Goal: Contribute content

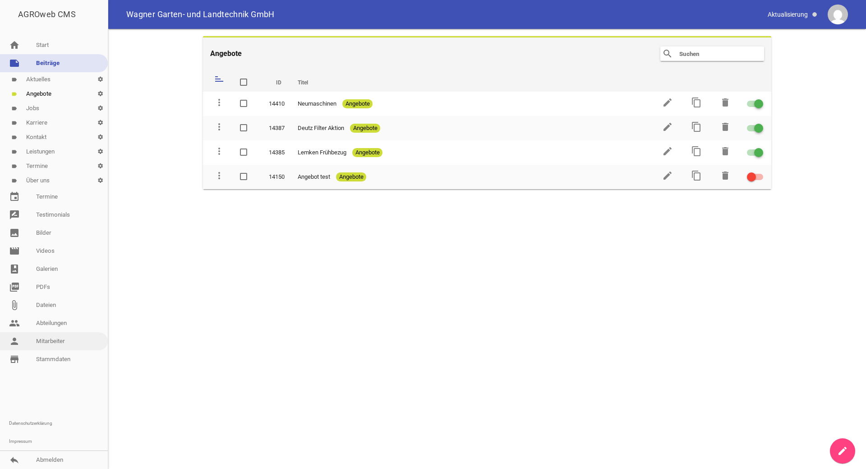
click at [64, 342] on link "person Mitarbeiter" at bounding box center [54, 341] width 108 height 18
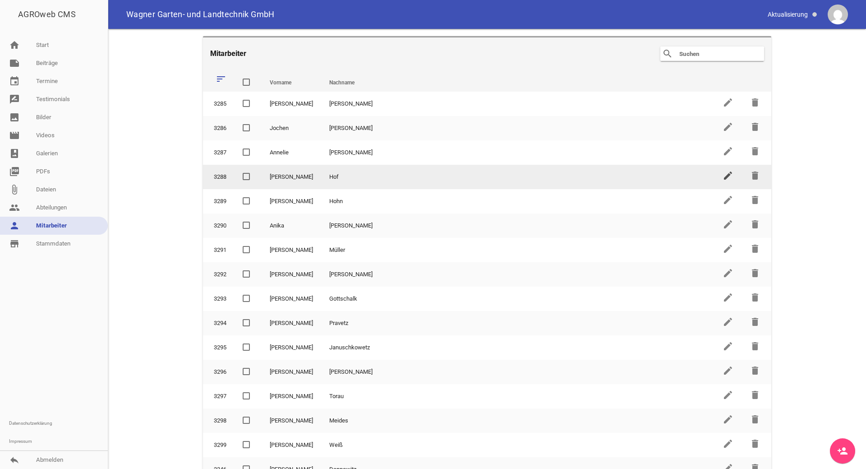
click at [728, 178] on icon "edit" at bounding box center [728, 175] width 11 height 11
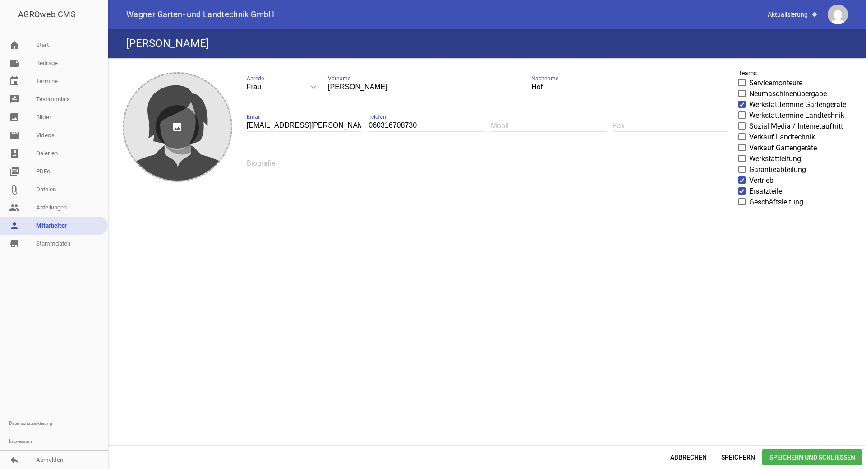
click at [170, 135] on icon "image" at bounding box center [177, 126] width 43 height 43
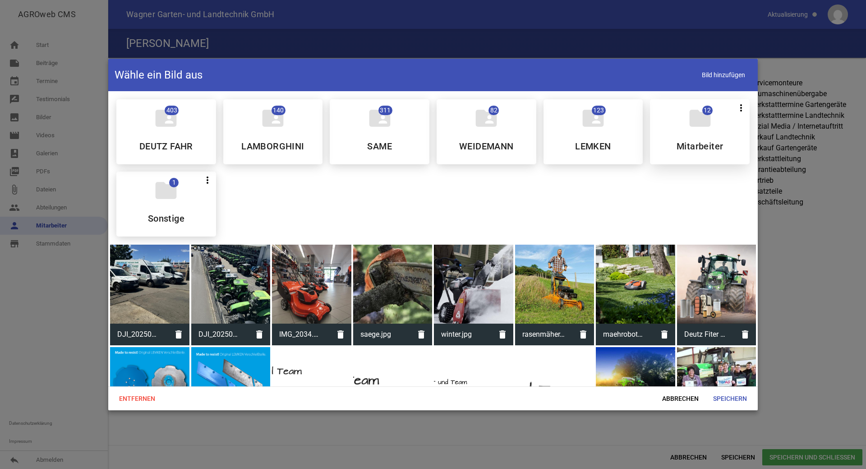
click at [707, 143] on h5 "Mitarbeiter" at bounding box center [700, 146] width 46 height 9
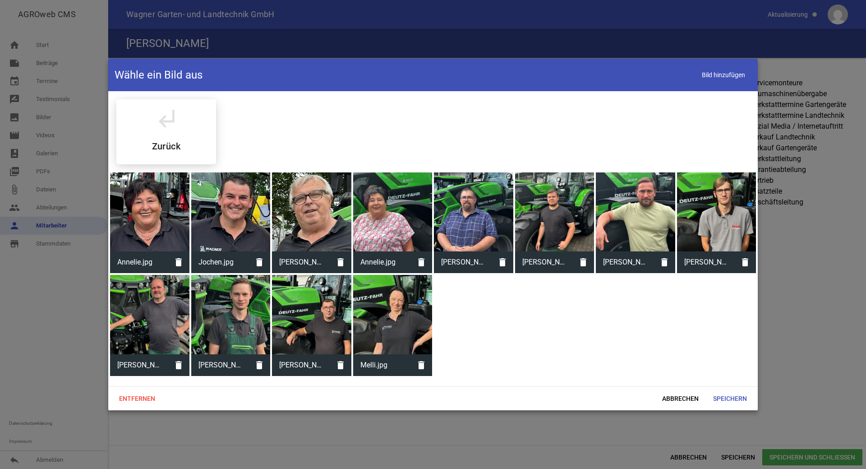
click at [707, 143] on div "subdirectory_arrow_left Zurück" at bounding box center [433, 131] width 648 height 79
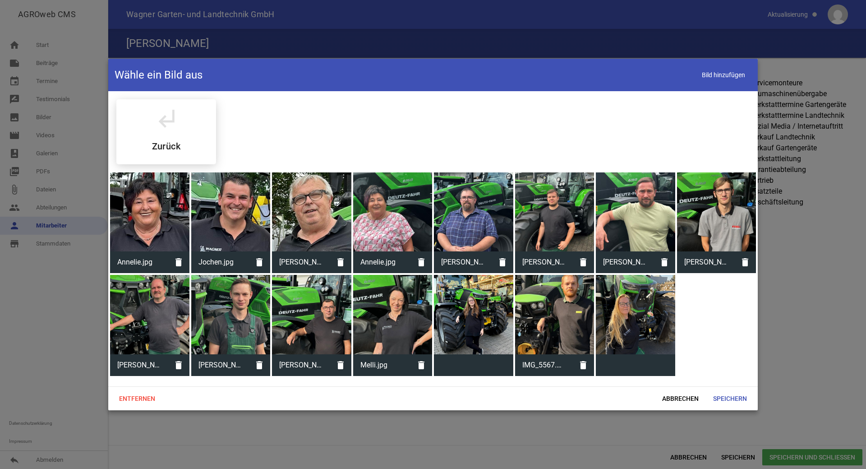
click at [640, 318] on div at bounding box center [635, 314] width 79 height 79
click at [637, 317] on div at bounding box center [635, 314] width 79 height 79
click at [687, 396] on span "Abbrechen" at bounding box center [680, 398] width 51 height 16
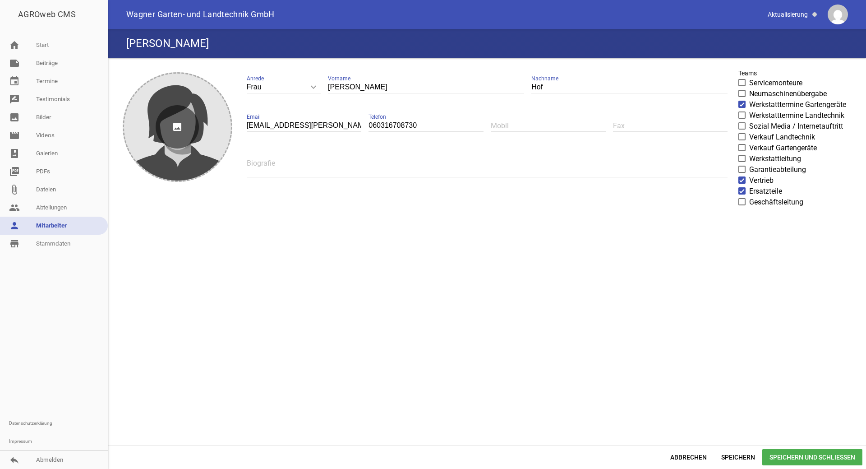
click at [185, 148] on div "image" at bounding box center [177, 127] width 107 height 107
click at [180, 128] on icon "image" at bounding box center [177, 126] width 43 height 43
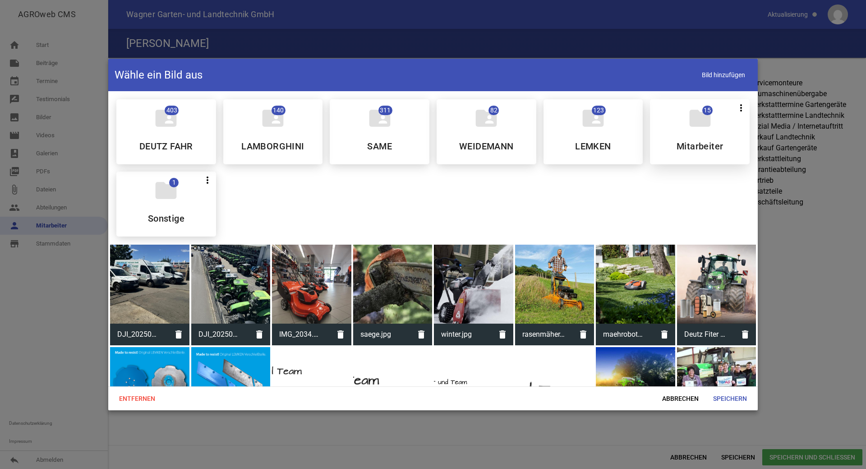
click at [681, 126] on div "folder 15 more_vert Teilen Bearbeiten Löschen Mitarbeiter" at bounding box center [700, 131] width 100 height 65
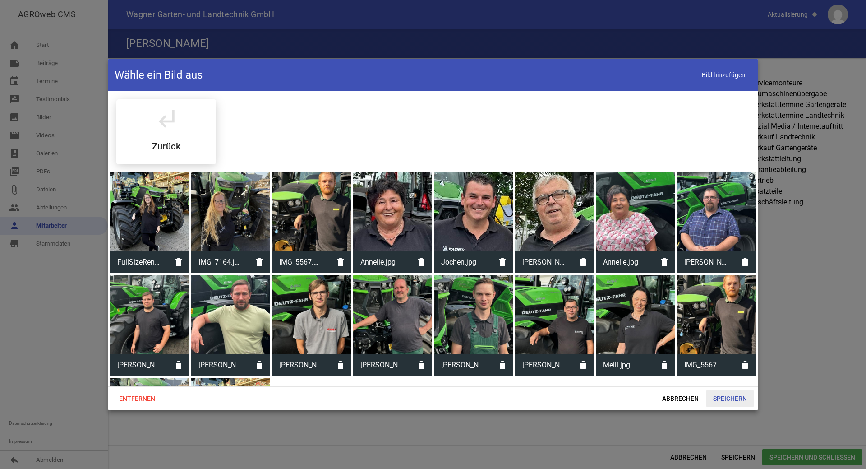
click at [727, 394] on span "Speichern" at bounding box center [730, 398] width 48 height 16
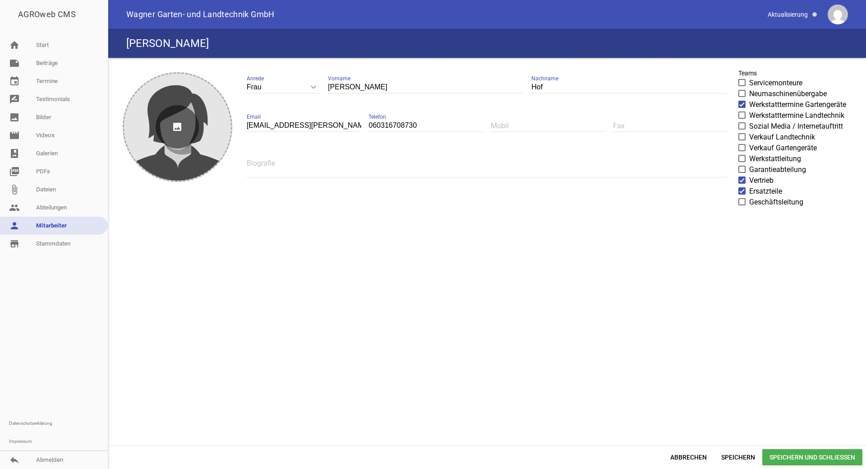
click at [189, 135] on icon "image" at bounding box center [177, 126] width 43 height 43
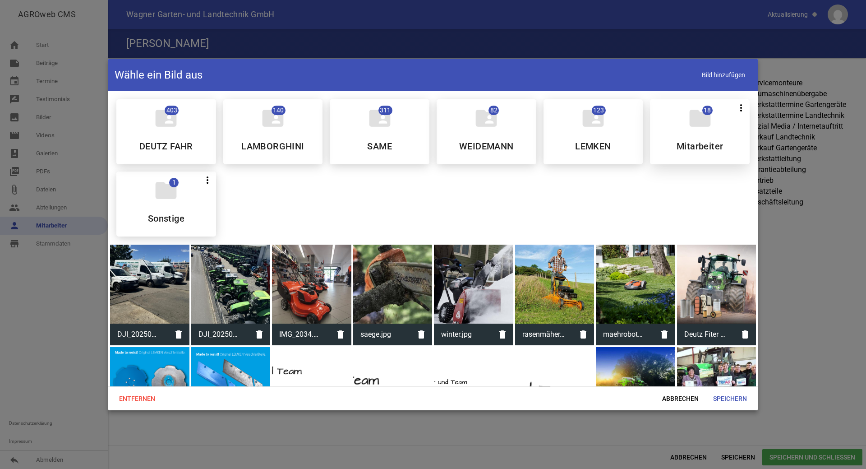
click at [681, 130] on div "folder 18 more_vert Teilen Bearbeiten Löschen Mitarbeiter" at bounding box center [700, 131] width 100 height 65
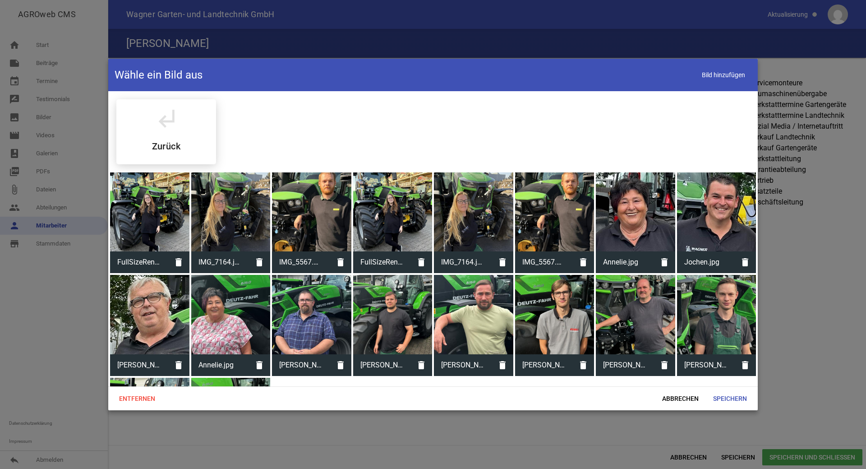
click at [232, 227] on div at bounding box center [230, 211] width 79 height 79
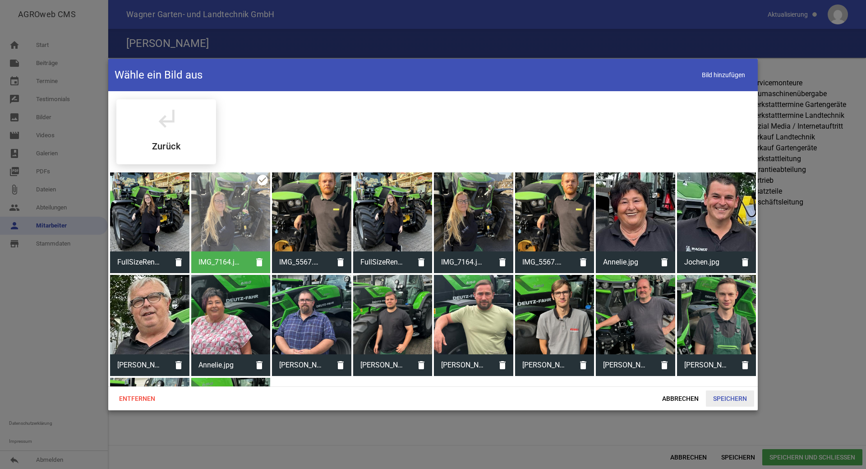
click at [718, 398] on span "Speichern" at bounding box center [730, 398] width 48 height 16
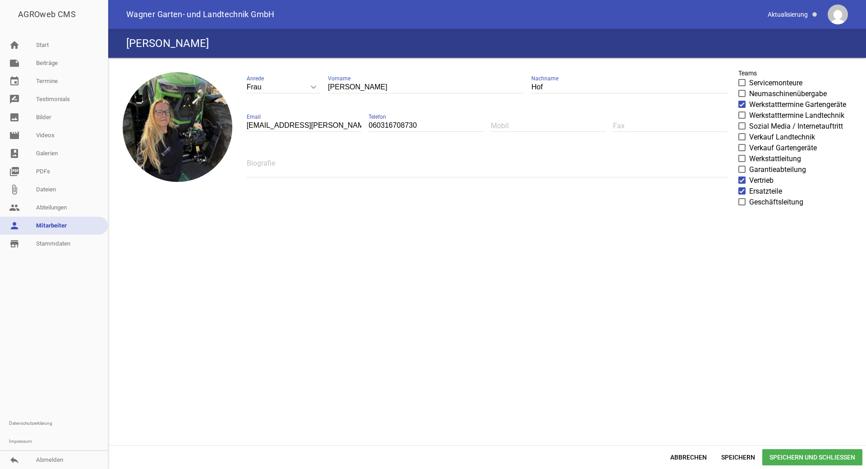
click at [798, 455] on span "Speichern und Schließen" at bounding box center [812, 457] width 100 height 16
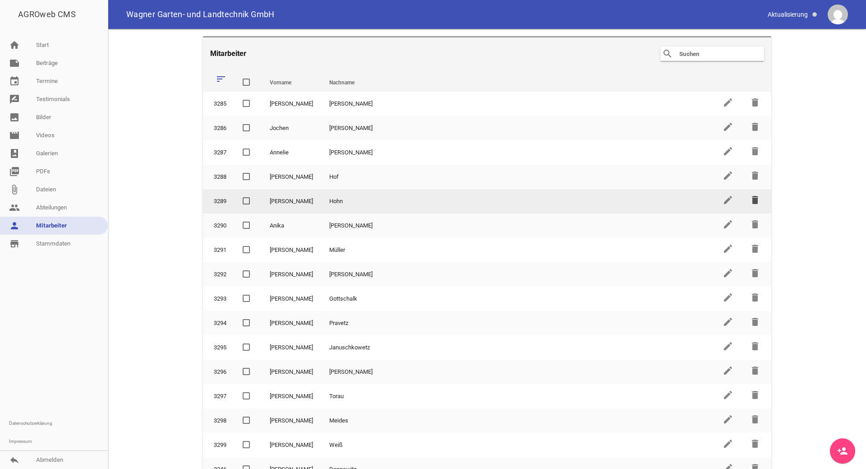
click at [750, 198] on icon "delete" at bounding box center [755, 199] width 11 height 11
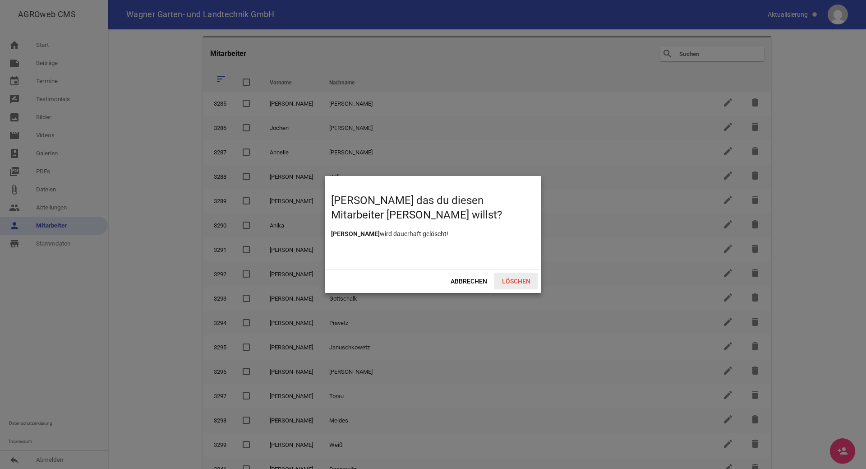
click at [512, 280] on span "Löschen" at bounding box center [515, 281] width 43 height 16
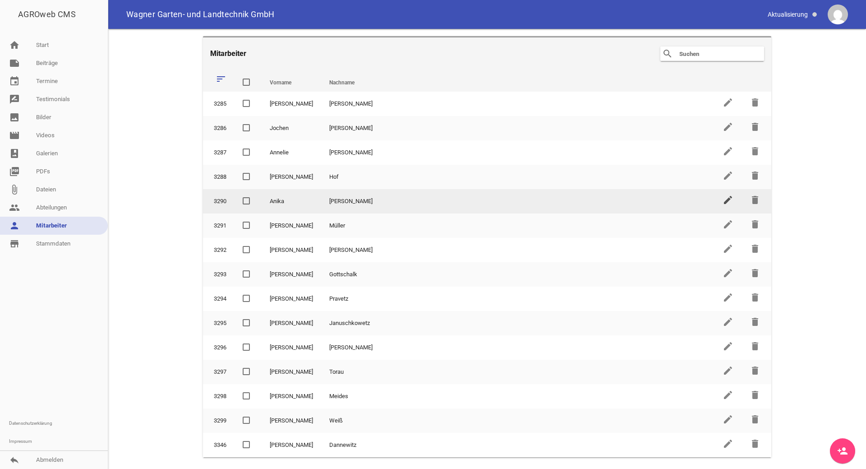
click at [729, 200] on icon "edit" at bounding box center [728, 199] width 11 height 11
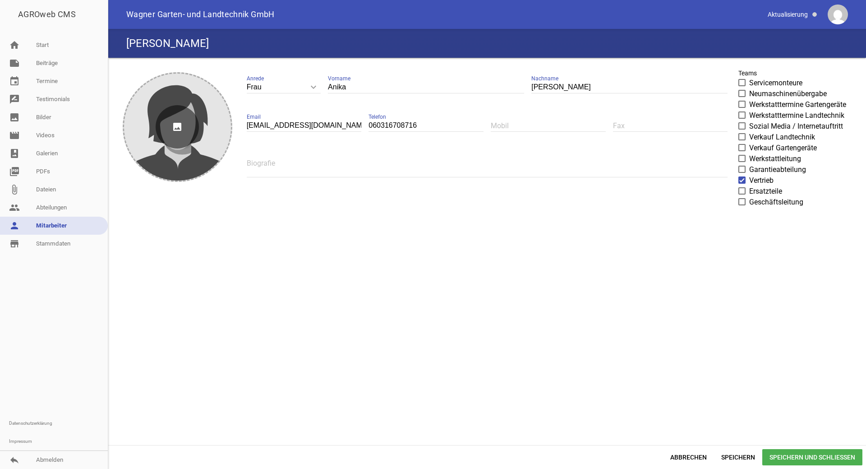
click at [174, 134] on icon "image" at bounding box center [177, 126] width 43 height 43
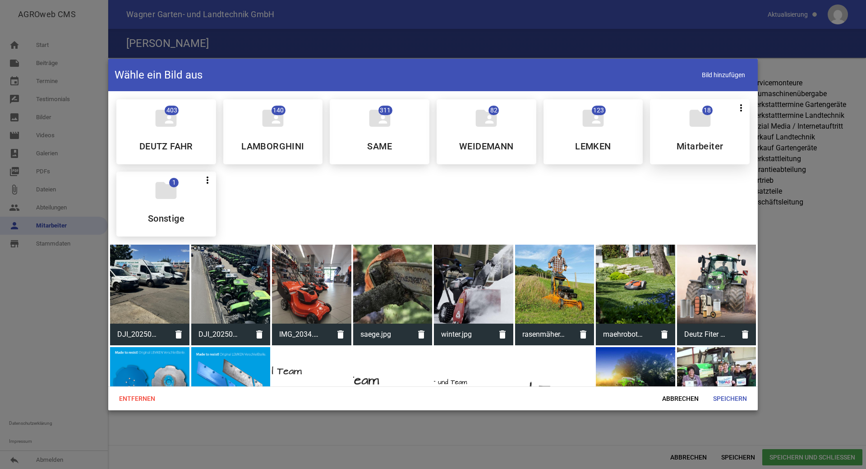
click at [701, 137] on div "folder 18 more_vert Teilen Bearbeiten Löschen Mitarbeiter" at bounding box center [700, 131] width 100 height 65
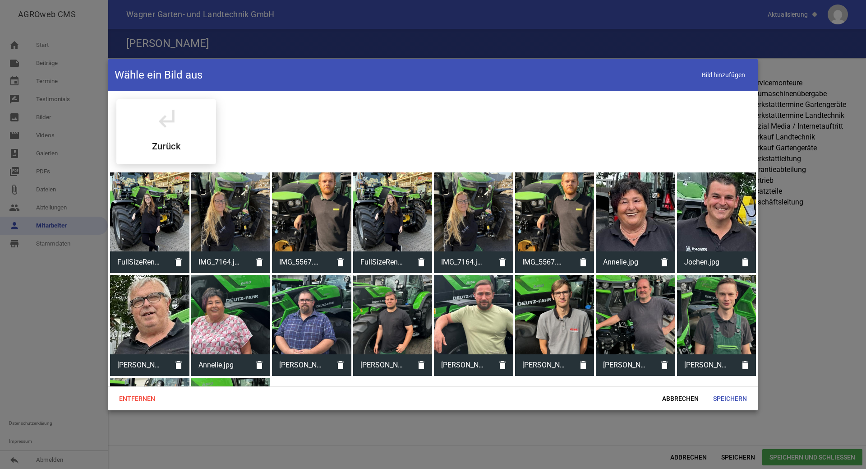
click at [138, 231] on div at bounding box center [149, 211] width 79 height 79
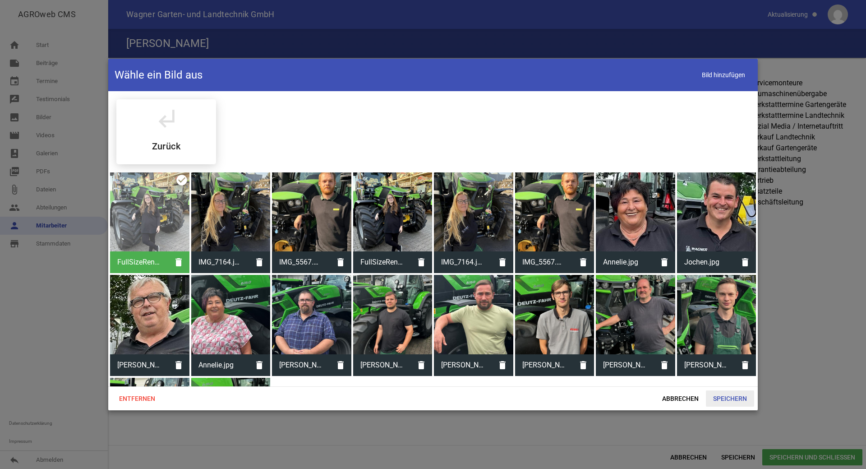
click at [724, 396] on span "Speichern" at bounding box center [730, 398] width 48 height 16
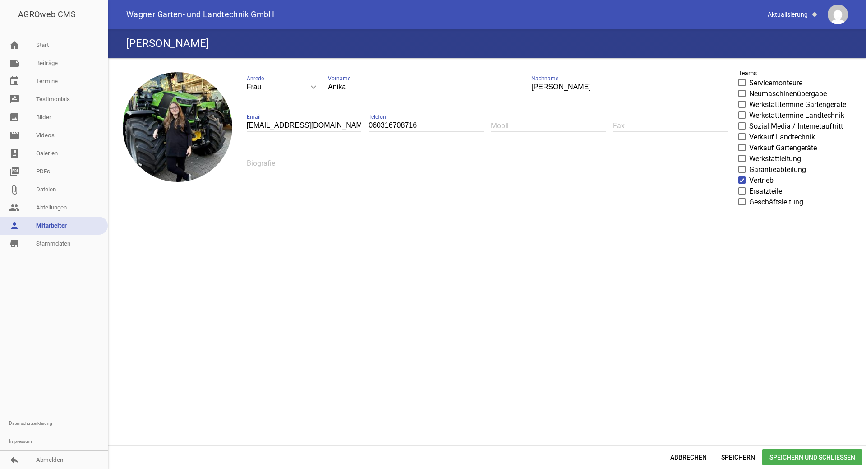
click at [794, 452] on span "Speichern und Schließen" at bounding box center [812, 457] width 100 height 16
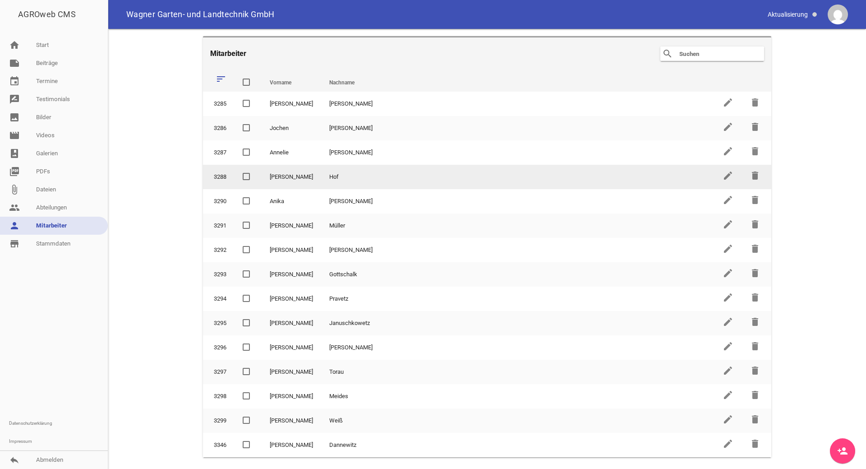
click at [358, 172] on td "Hof" at bounding box center [517, 177] width 393 height 24
click at [733, 174] on icon "edit" at bounding box center [728, 175] width 11 height 11
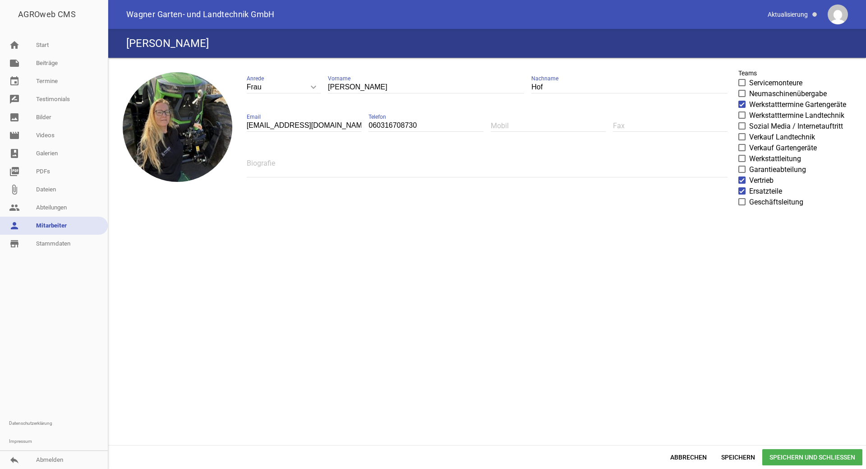
click at [841, 456] on span "Speichern und Schließen" at bounding box center [812, 457] width 100 height 16
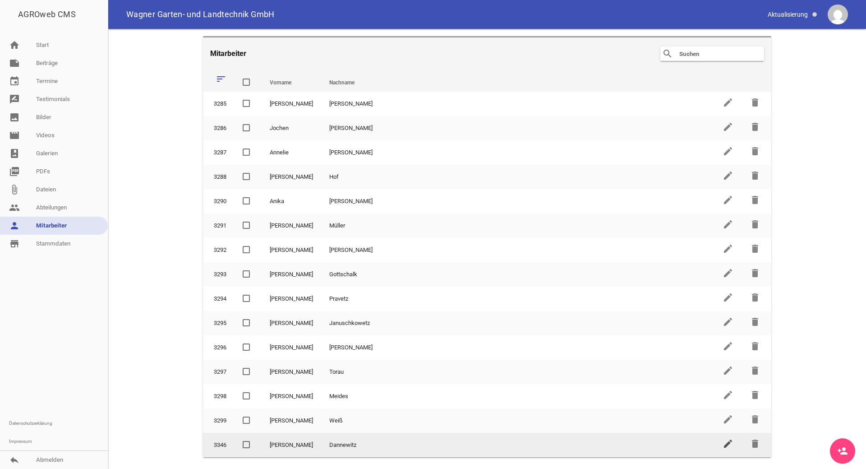
click at [727, 445] on icon "edit" at bounding box center [728, 443] width 11 height 11
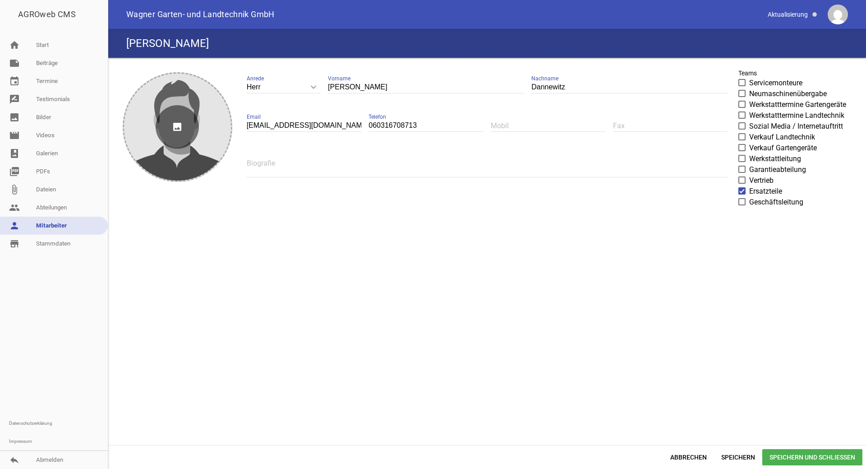
click at [198, 120] on icon "image" at bounding box center [177, 126] width 43 height 43
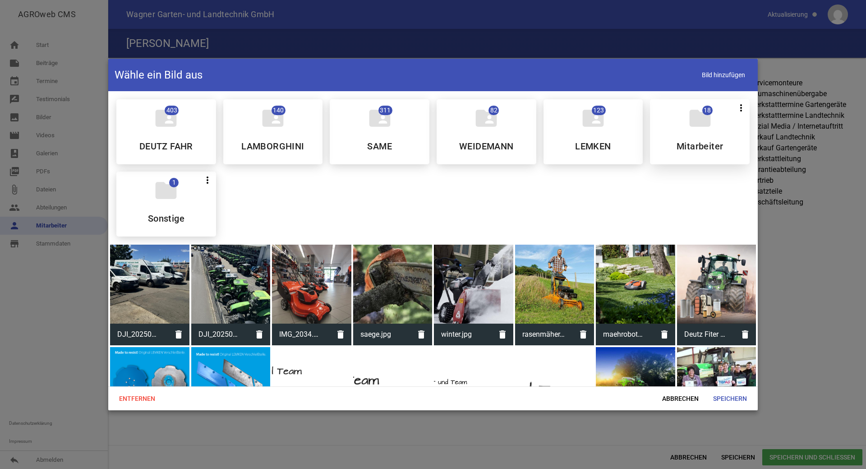
click at [688, 123] on icon "folder" at bounding box center [700, 118] width 25 height 25
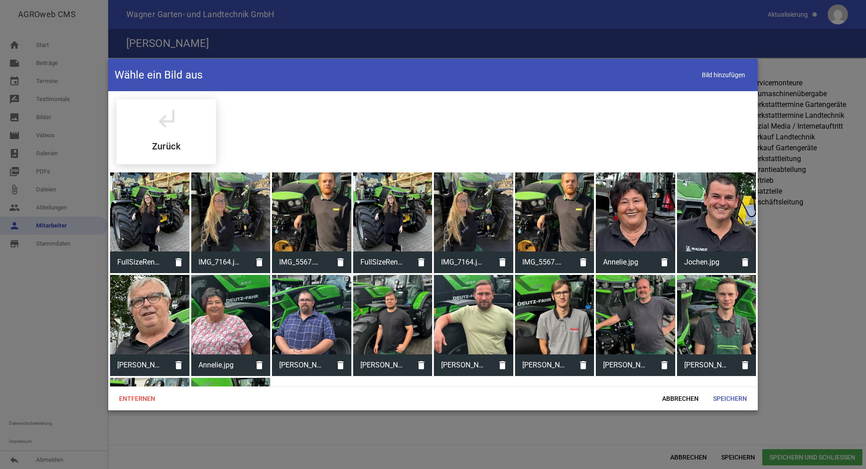
click at [345, 217] on div at bounding box center [311, 211] width 79 height 79
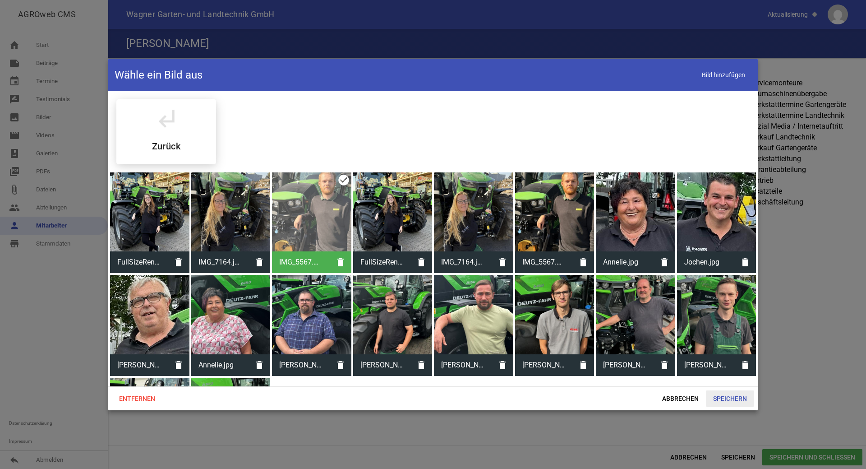
click at [730, 400] on span "Speichern" at bounding box center [730, 398] width 48 height 16
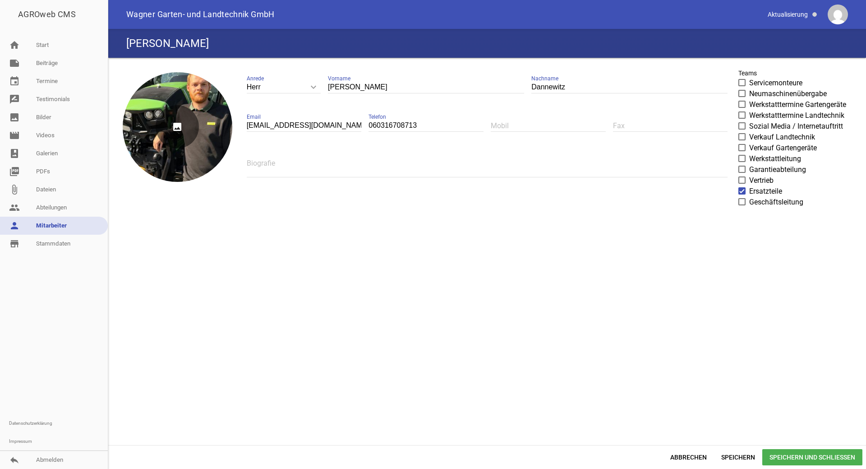
click at [179, 120] on icon "image" at bounding box center [177, 126] width 43 height 43
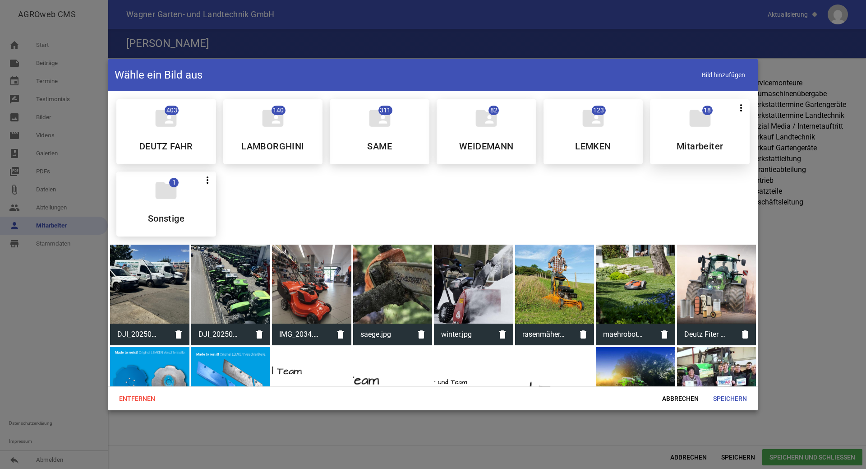
click at [697, 142] on h5 "Mitarbeiter" at bounding box center [700, 146] width 46 height 9
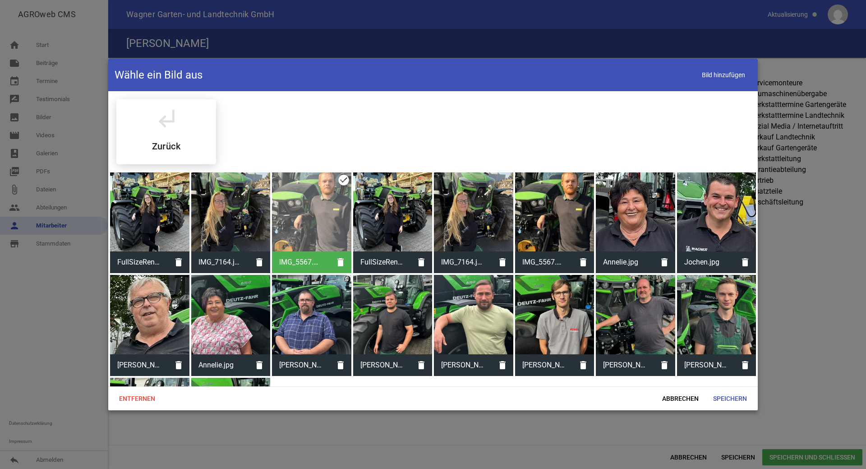
click at [559, 211] on div at bounding box center [554, 211] width 79 height 79
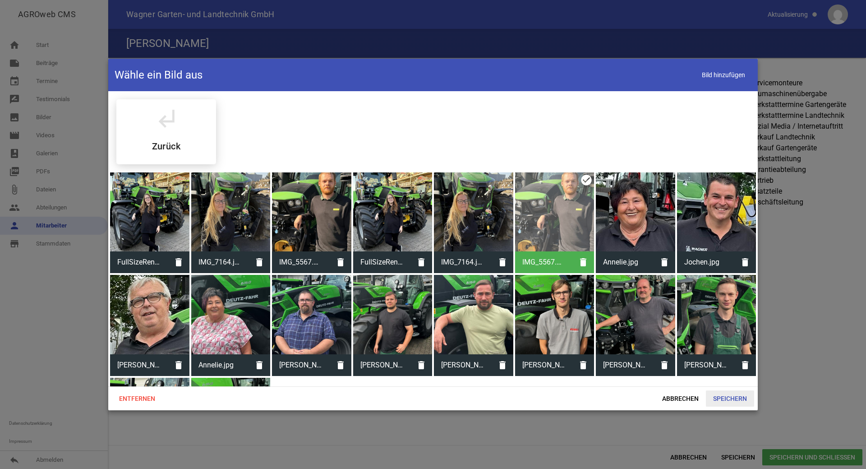
click at [721, 400] on span "Speichern" at bounding box center [730, 398] width 48 height 16
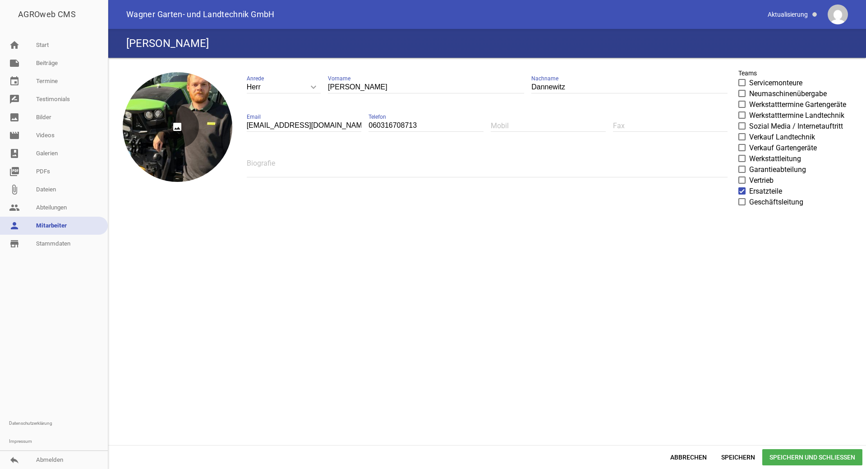
drag, startPoint x: 196, startPoint y: 132, endPoint x: 152, endPoint y: 160, distance: 51.8
click at [152, 160] on div "image" at bounding box center [178, 127] width 110 height 110
click at [797, 453] on span "Speichern und Schließen" at bounding box center [812, 457] width 100 height 16
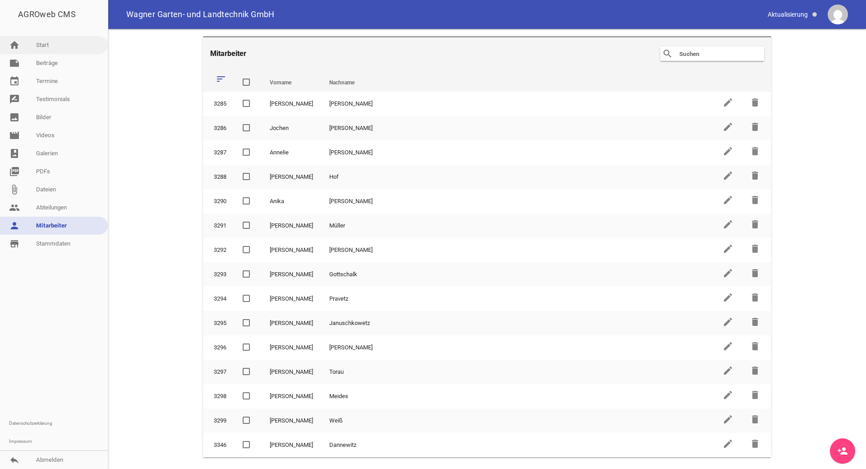
click at [52, 44] on link "home Start" at bounding box center [54, 45] width 108 height 18
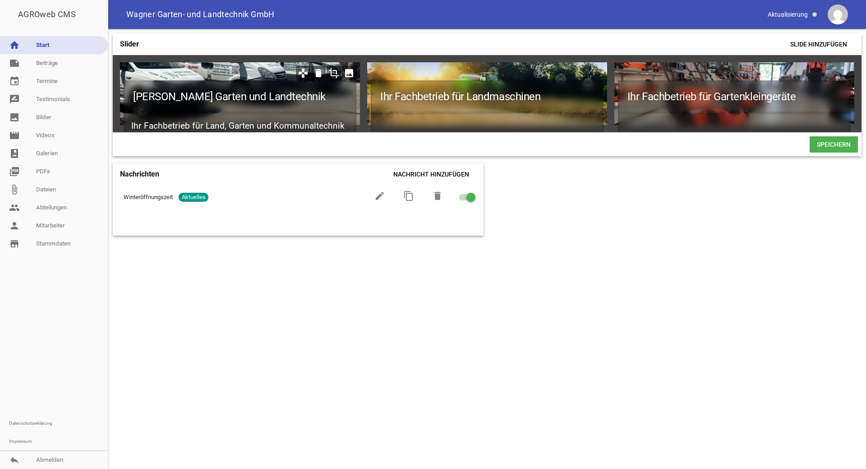
click at [351, 73] on icon "image" at bounding box center [349, 73] width 14 height 14
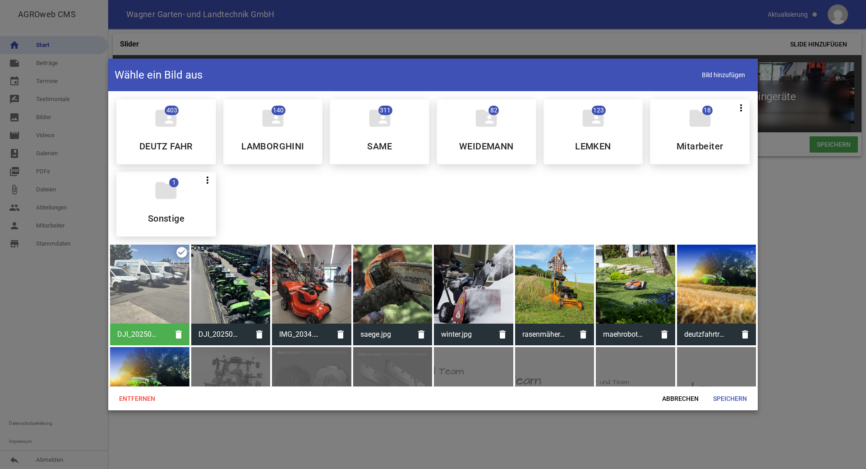
click at [179, 252] on div "DJI_20250628_122252_997.JPEG delete" at bounding box center [149, 295] width 79 height 101
click at [727, 79] on span "Bild hinzufügen" at bounding box center [724, 74] width 56 height 18
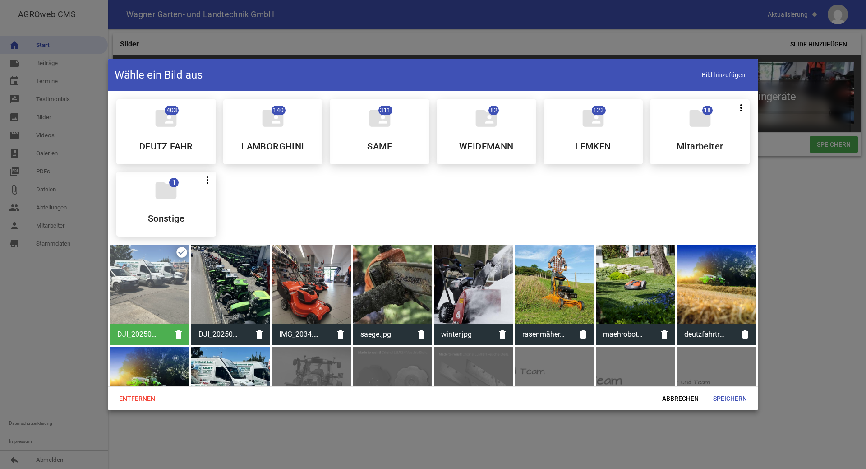
scroll to position [135, 0]
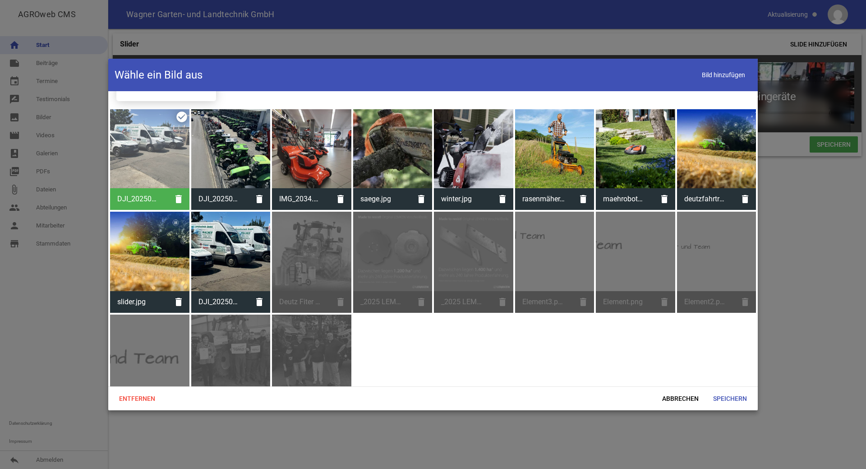
click at [228, 257] on div at bounding box center [230, 251] width 79 height 79
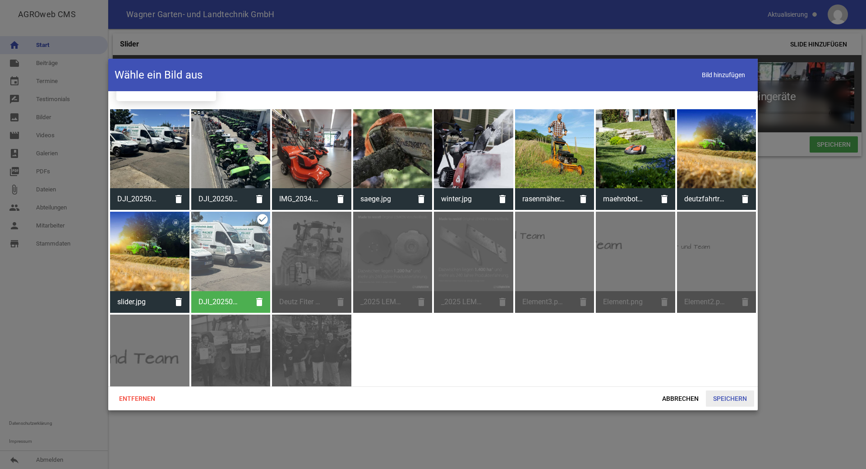
click at [719, 402] on span "Speichern" at bounding box center [730, 398] width 48 height 16
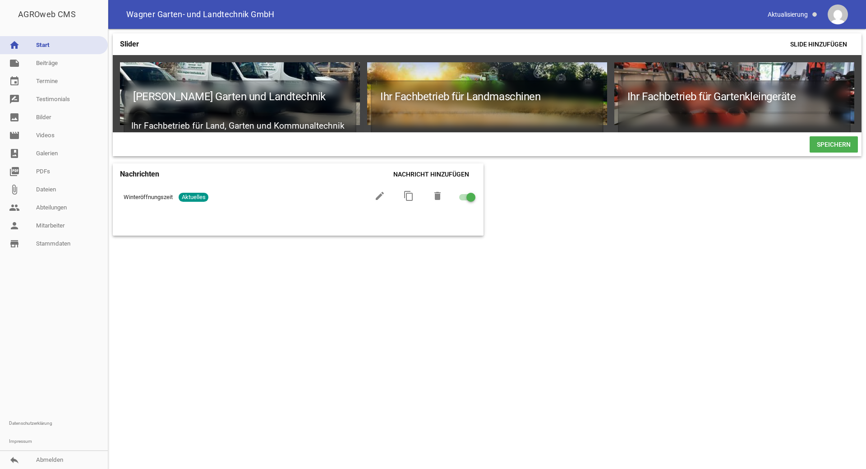
click at [825, 149] on span "Speichern" at bounding box center [834, 144] width 48 height 16
click at [596, 73] on icon "image" at bounding box center [596, 73] width 14 height 14
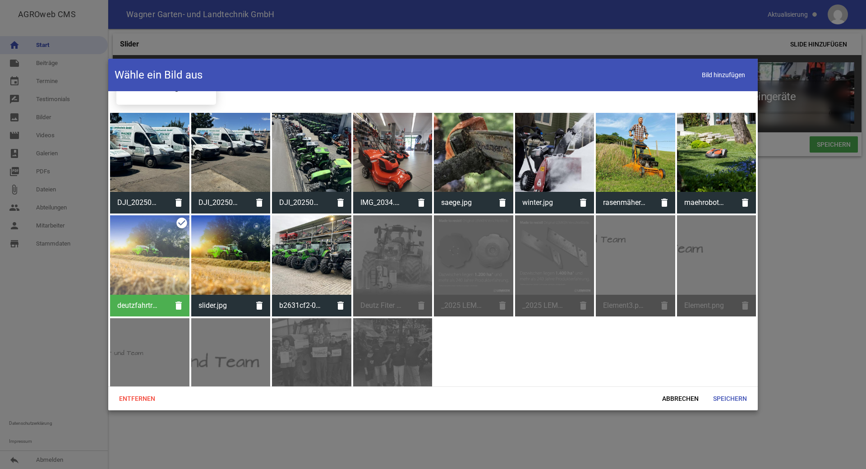
scroll to position [165, 0]
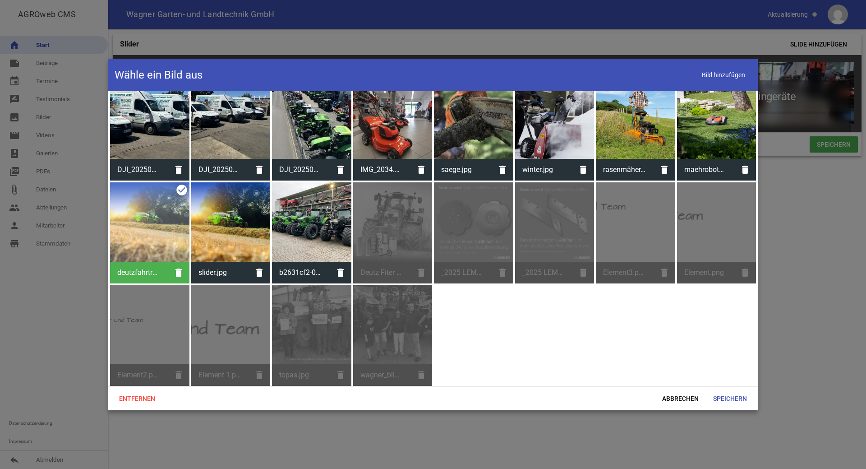
click at [310, 226] on div at bounding box center [311, 221] width 79 height 79
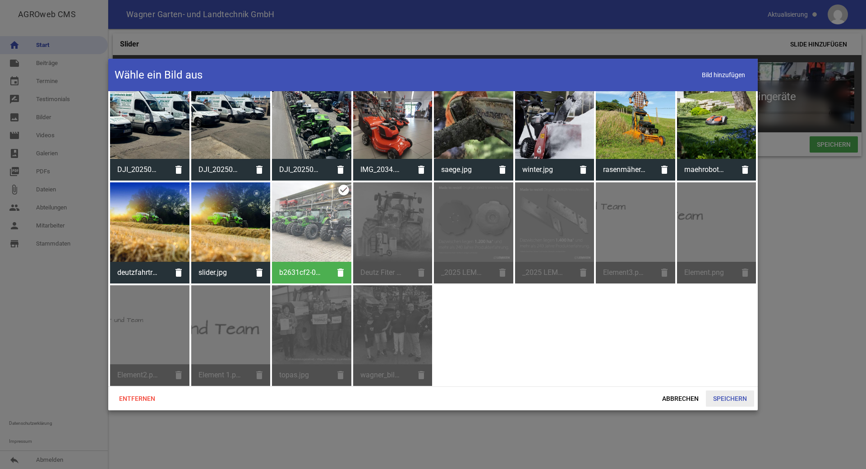
click at [727, 400] on span "Speichern" at bounding box center [730, 398] width 48 height 16
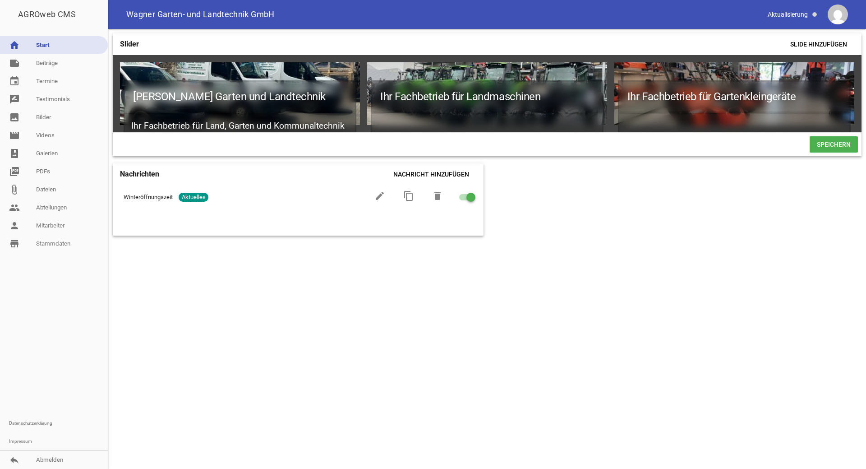
click at [832, 148] on span "Speichern" at bounding box center [834, 144] width 48 height 16
click at [53, 67] on link "note Beiträge" at bounding box center [54, 63] width 108 height 18
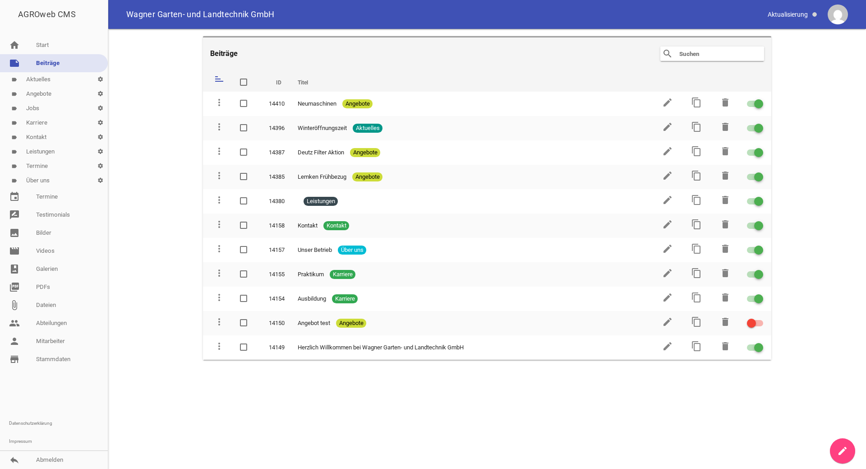
click at [46, 97] on link "label Angebote settings" at bounding box center [54, 94] width 108 height 14
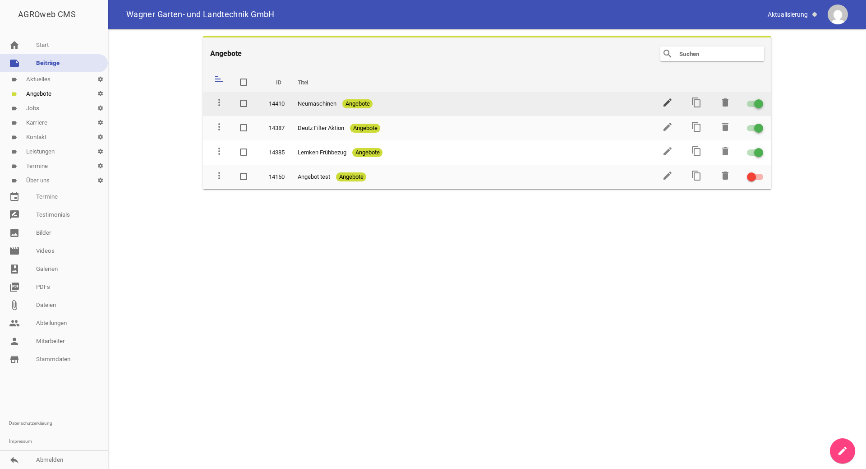
click at [667, 102] on icon "edit" at bounding box center [667, 102] width 11 height 11
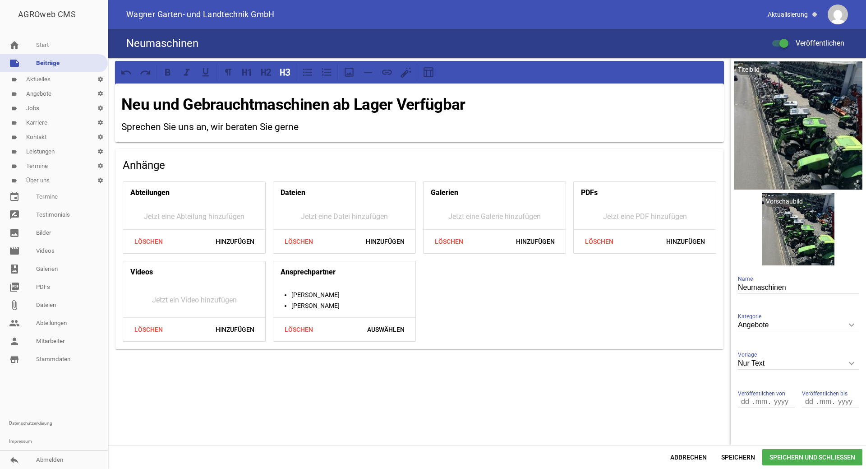
click at [793, 289] on input "Neumaschinen" at bounding box center [798, 288] width 121 height 12
click at [843, 287] on input "Neumaschinen und Gebrauchtmaschienen" at bounding box center [798, 288] width 121 height 12
type input "Neumaschinen und Gebrauchtmaschinen"
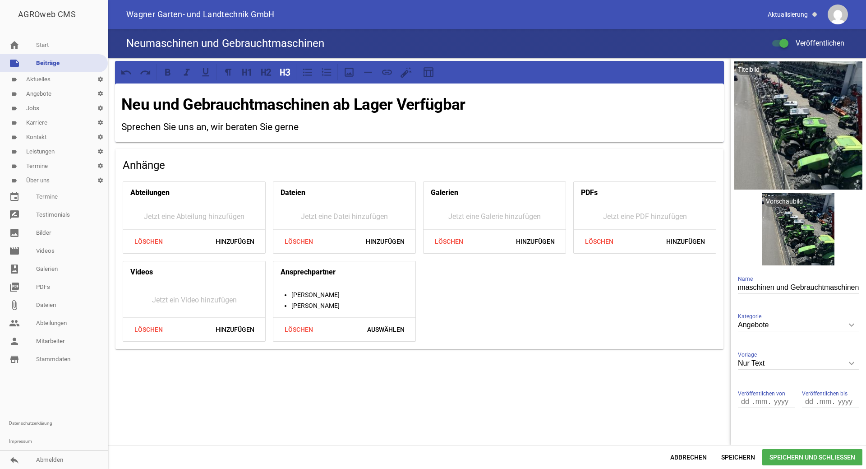
click at [802, 460] on span "Speichern und Schließen" at bounding box center [812, 457] width 100 height 16
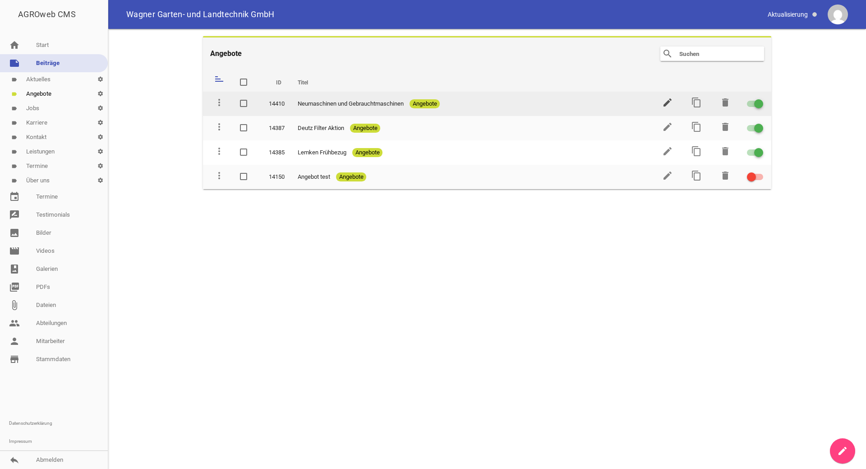
click at [664, 104] on icon "edit" at bounding box center [667, 102] width 11 height 11
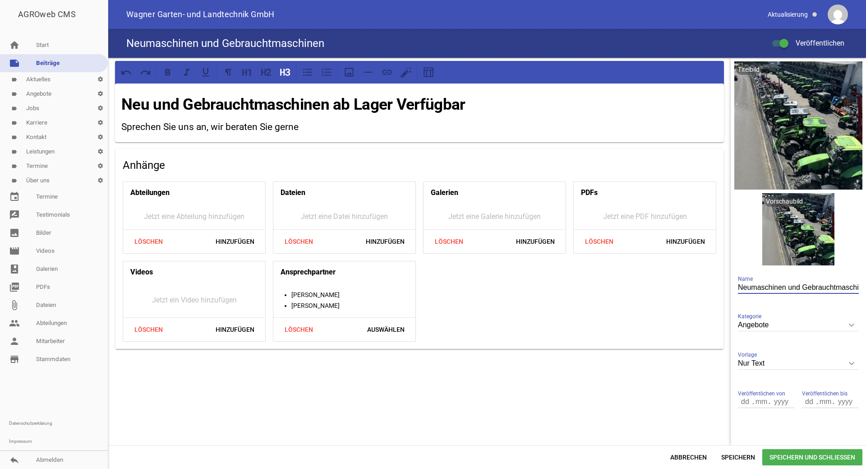
click at [782, 286] on input "Neumaschinen und Gebrauchtmaschinen" at bounding box center [798, 288] width 121 height 12
type input "Neu und Gebrauchtmaschinen"
click at [827, 457] on span "Speichern und Schließen" at bounding box center [812, 457] width 100 height 16
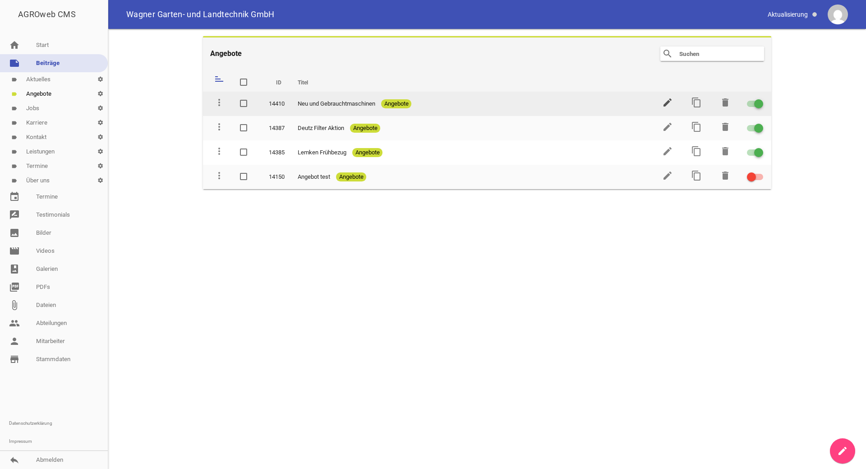
click at [671, 104] on icon "edit" at bounding box center [667, 102] width 11 height 11
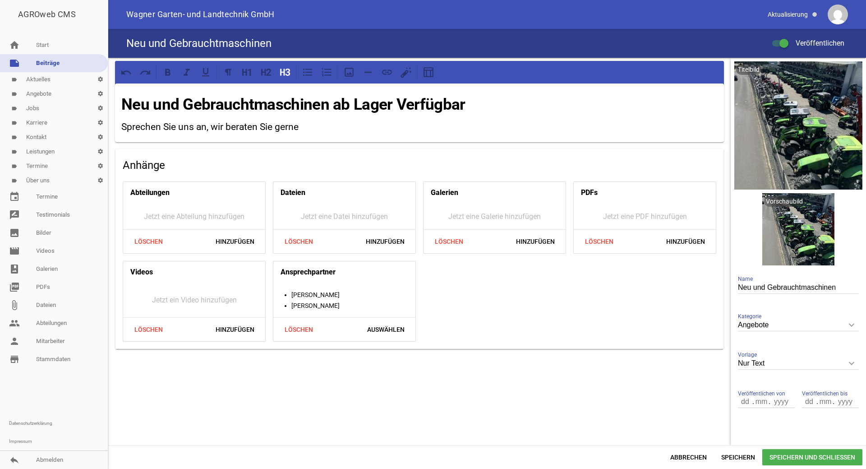
click at [337, 133] on h3 "Sprechen Sie uns an, wir beraten Sie gerne" at bounding box center [419, 127] width 596 height 14
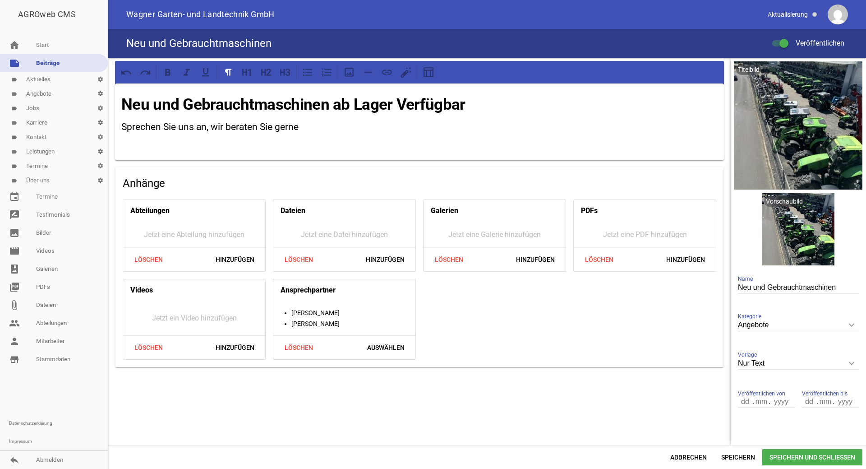
click at [304, 129] on h3 "Sprechen Sie uns an, wir beraten Sie gerne" at bounding box center [419, 127] width 596 height 14
click at [154, 151] on div "Neu und Gebrauchtmaschinen ab Lager Verfügbar Sprechen Sie uns an, wir beraten …" at bounding box center [419, 121] width 609 height 77
click at [291, 72] on icon at bounding box center [285, 72] width 12 height 12
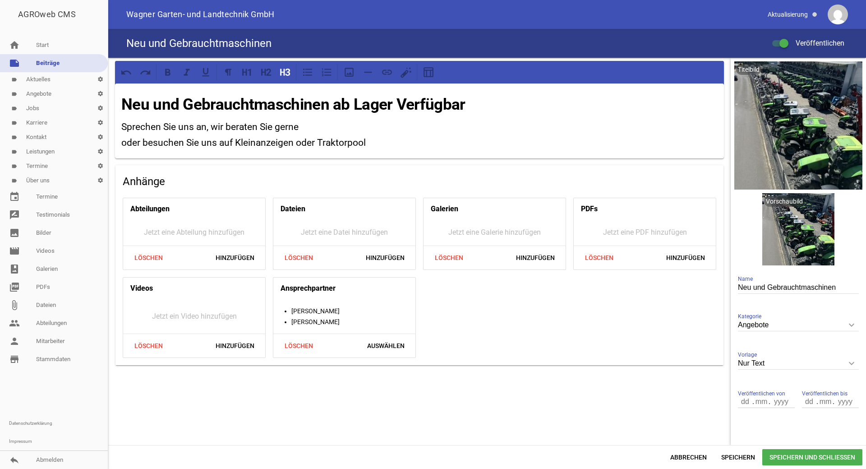
click at [140, 146] on h3 "oder besuchen Sie uns auf Kleinanzeigen oder Traktorpool" at bounding box center [419, 143] width 596 height 14
drag, startPoint x: 163, startPoint y: 143, endPoint x: 114, endPoint y: 142, distance: 49.2
click at [114, 142] on div "Neu und Gebrauchtmaschinen ab Lager Verfügbar Sprechen Sie uns an, wir beraten …" at bounding box center [419, 213] width 623 height 311
click at [134, 142] on h3 "Sie uns auch auf Kleinanzeigen oder Traktorpool" at bounding box center [419, 143] width 596 height 14
click at [359, 143] on h3 "Sie finden unsere Angebote auch auf Kleinanzeigen oder Traktorpool" at bounding box center [419, 143] width 596 height 14
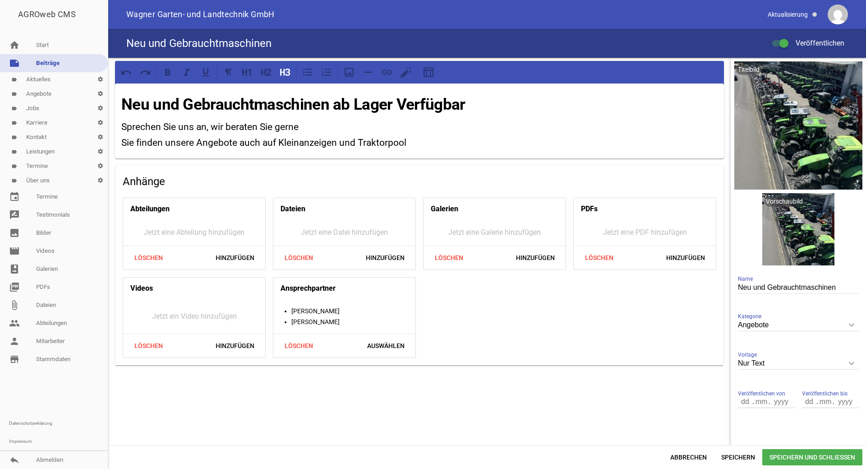
click at [123, 125] on h3 "Sprechen Sie uns an, wir beraten Sie gerne" at bounding box center [419, 127] width 596 height 14
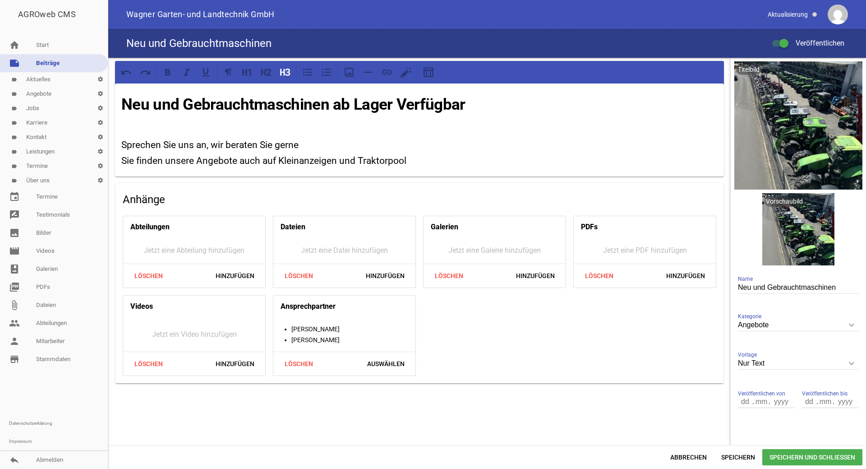
click at [823, 456] on span "Speichern und Schließen" at bounding box center [812, 457] width 100 height 16
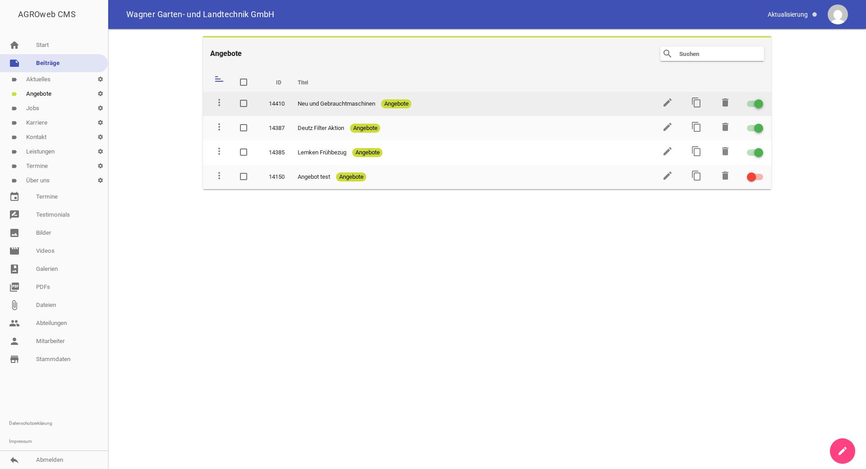
click at [371, 106] on span "Neu und Gebrauchtmaschinen" at bounding box center [337, 103] width 78 height 9
click at [665, 102] on icon "edit" at bounding box center [667, 102] width 11 height 11
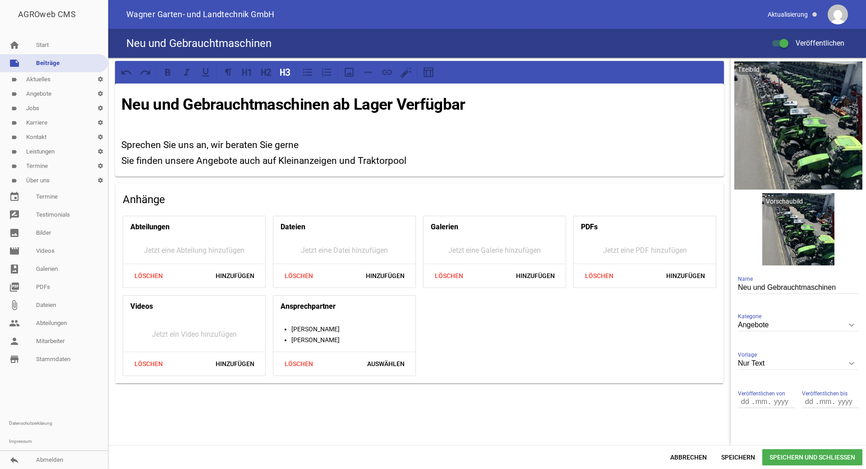
click at [376, 161] on h3 "Sie finden unsere Angebote auch auf Kleinanzeigen und Traktorpool" at bounding box center [419, 161] width 596 height 14
